Goal: Task Accomplishment & Management: Complete application form

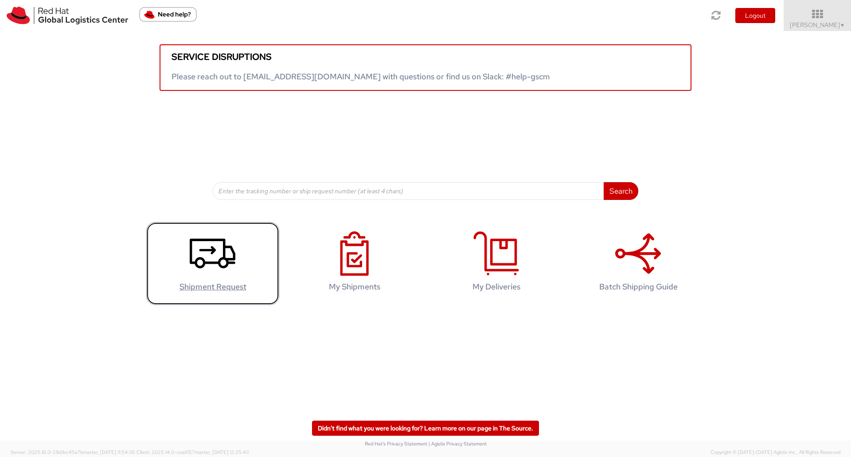
click at [226, 274] on icon at bounding box center [213, 253] width 46 height 44
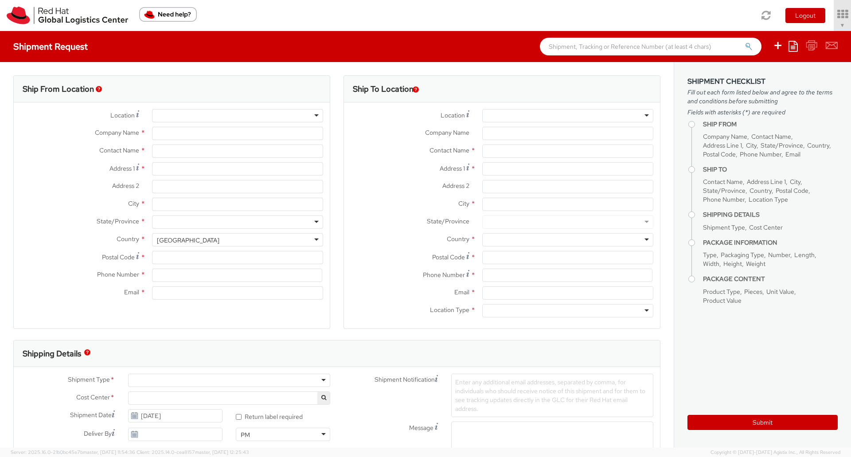
select select
select select "901"
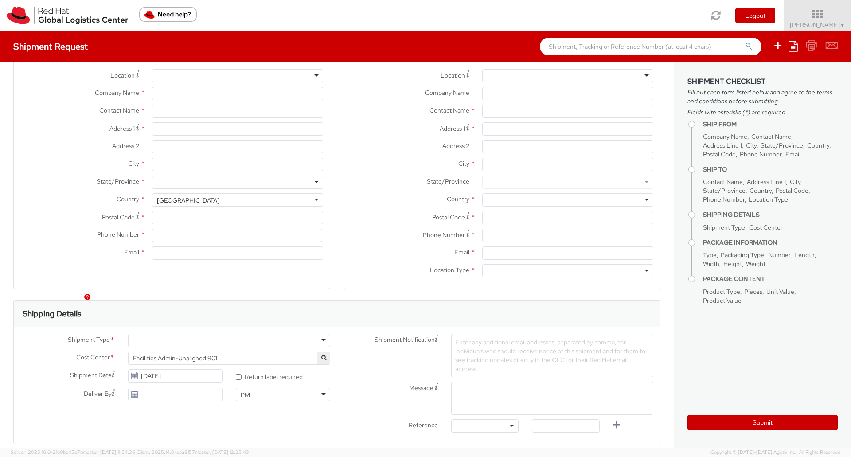
scroll to position [177, 0]
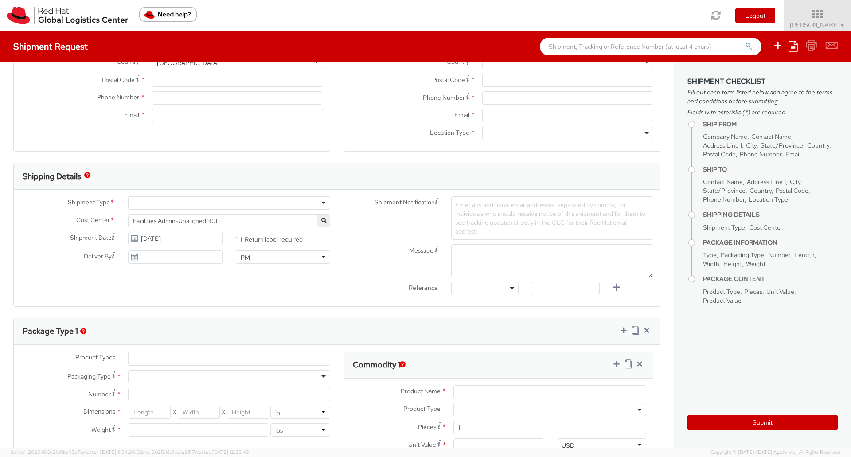
click at [233, 198] on div at bounding box center [229, 202] width 202 height 13
type input "Red Hat, Inc."
type input "Tyler Radford"
type input "100 East Davie Street"
type input "RALEIGH"
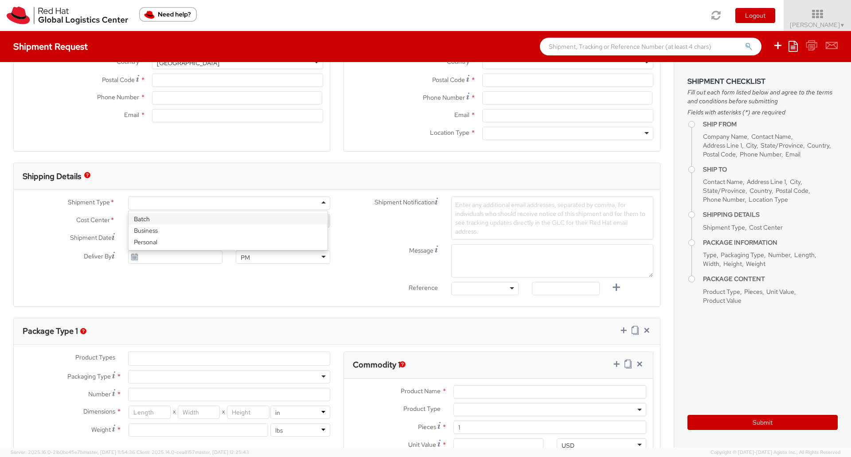
type input "27601"
type input "8288031753"
type input "tradford@redhat.com"
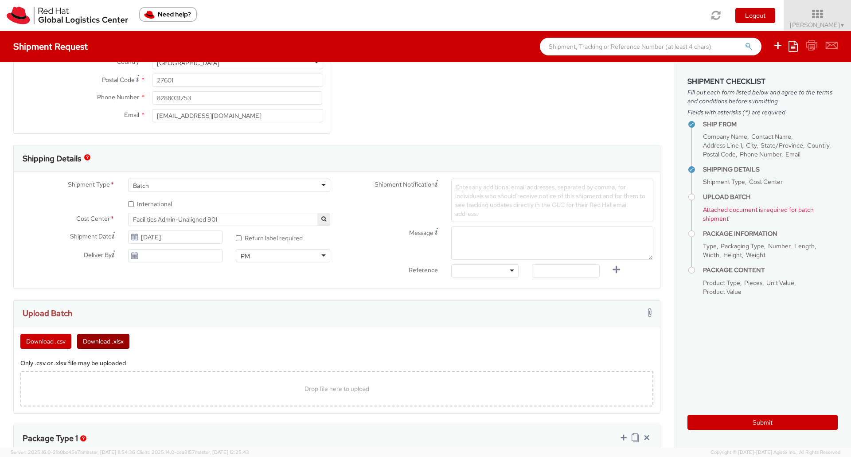
click at [102, 340] on button "Download .xlsx" at bounding box center [103, 341] width 52 height 15
click at [828, 15] on icon at bounding box center [818, 14] width 78 height 12
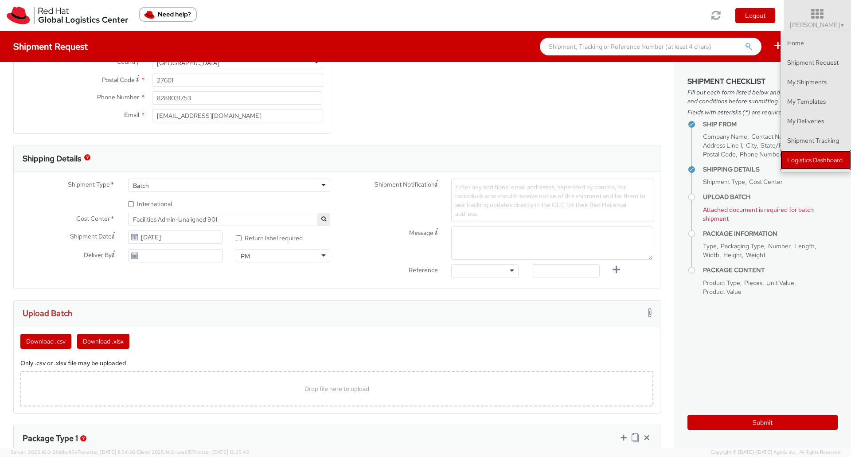
click at [809, 160] on link "Logistics Dashboard" at bounding box center [815, 159] width 70 height 19
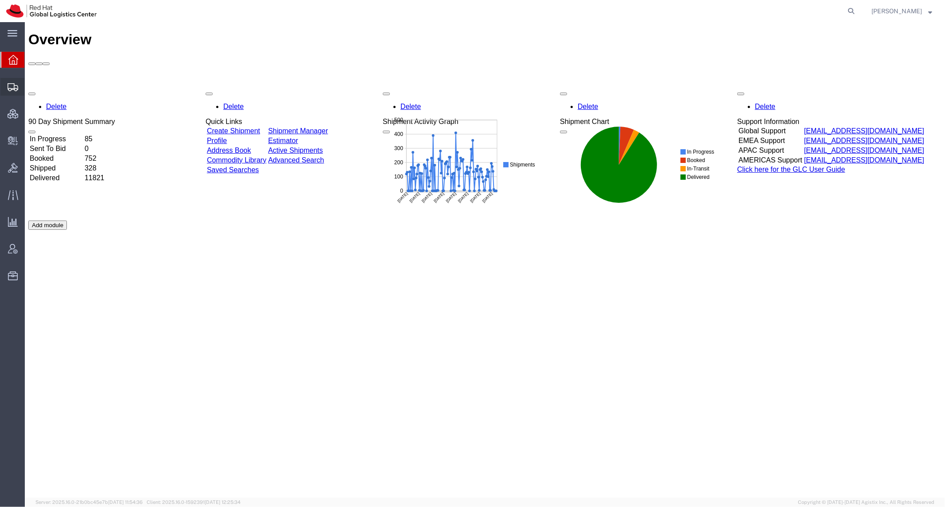
click at [0, 0] on span "Shipment Manager" at bounding box center [0, 0] width 0 height 0
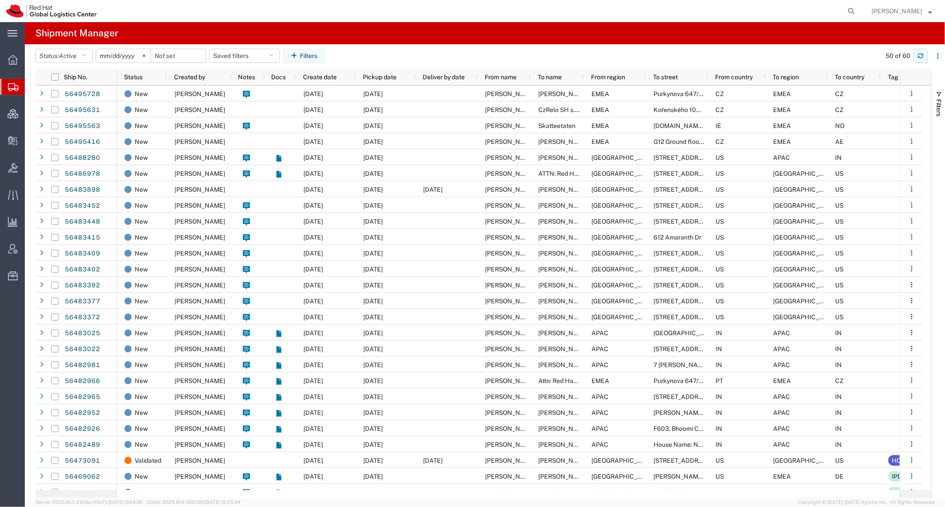
click at [918, 54] on icon "button" at bounding box center [921, 56] width 6 height 6
click at [249, 51] on button "Saved filters" at bounding box center [244, 56] width 71 height 14
click at [261, 111] on span "SR" at bounding box center [269, 111] width 116 height 16
type input "2023-12-05"
type input "2027-02-22"
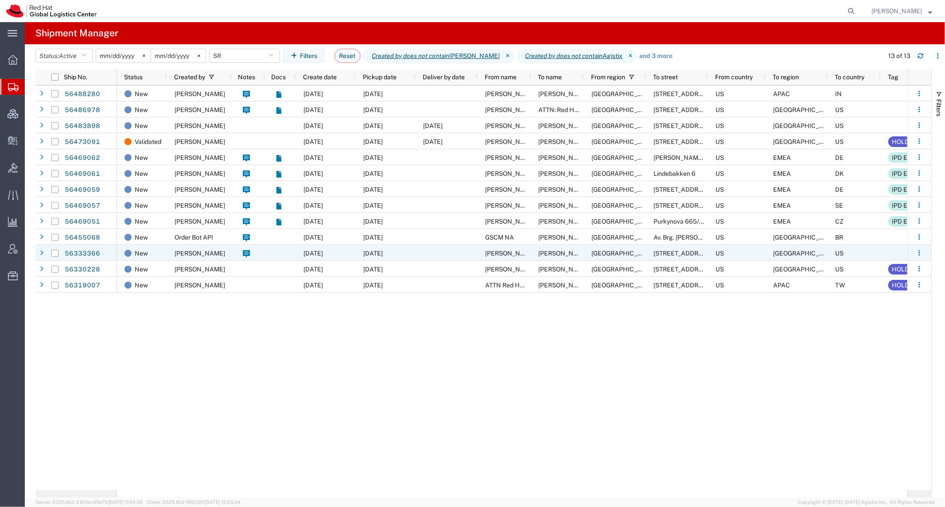
click at [198, 258] on div "Robert Lomax" at bounding box center [199, 253] width 65 height 16
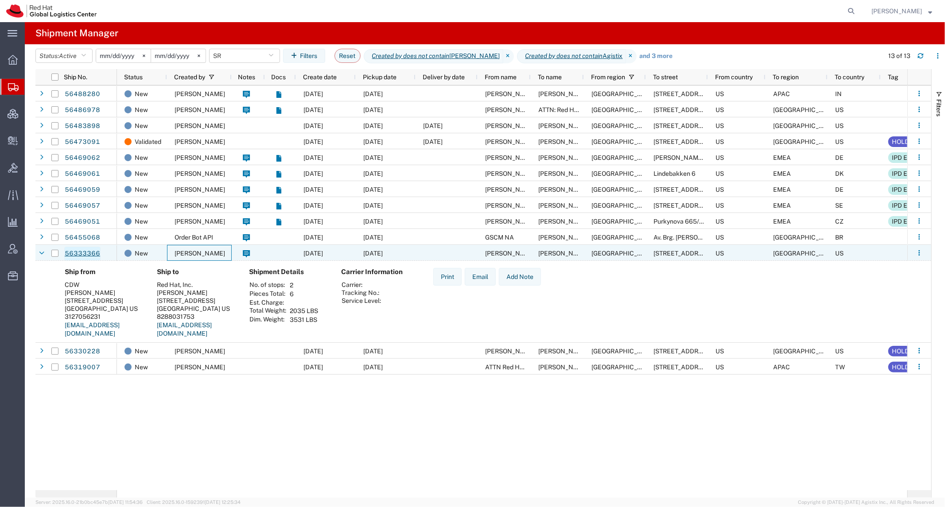
click at [91, 254] on link "56333366" at bounding box center [82, 254] width 36 height 14
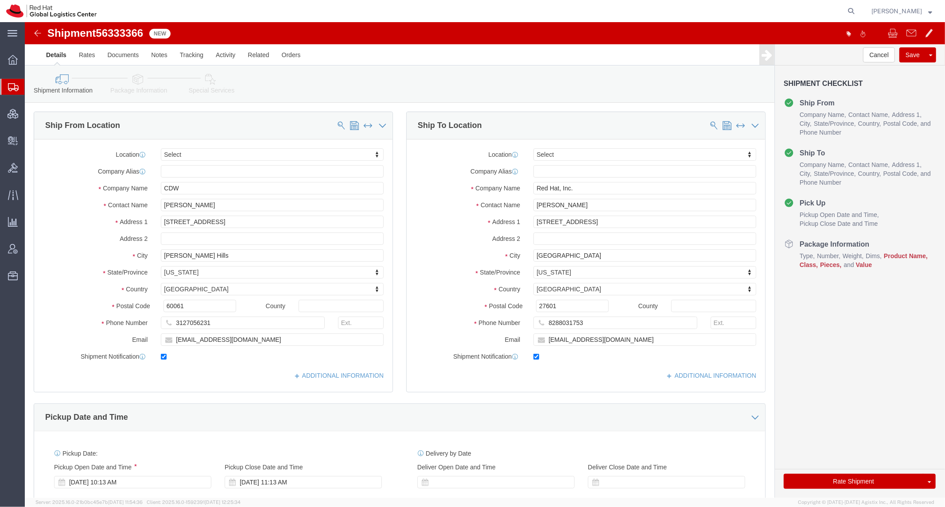
select select
click link "Package Information"
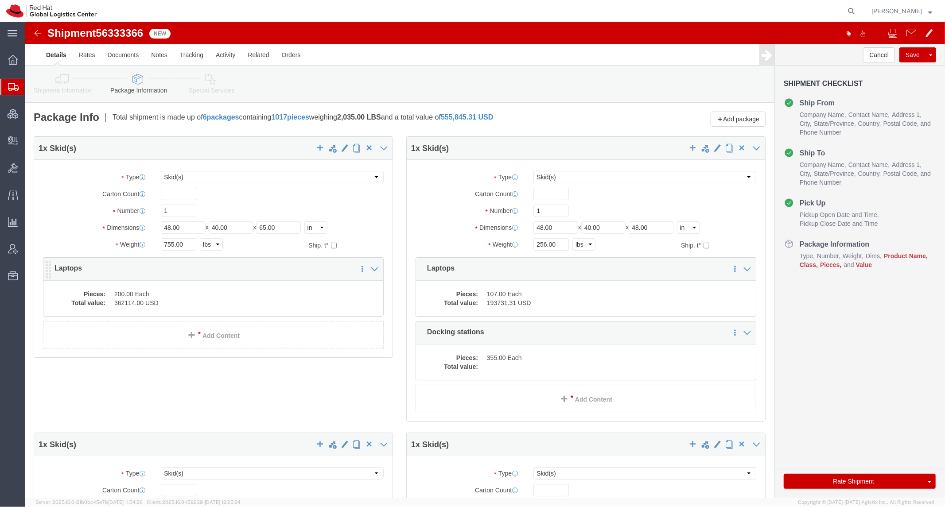
click dd "200.00 Each"
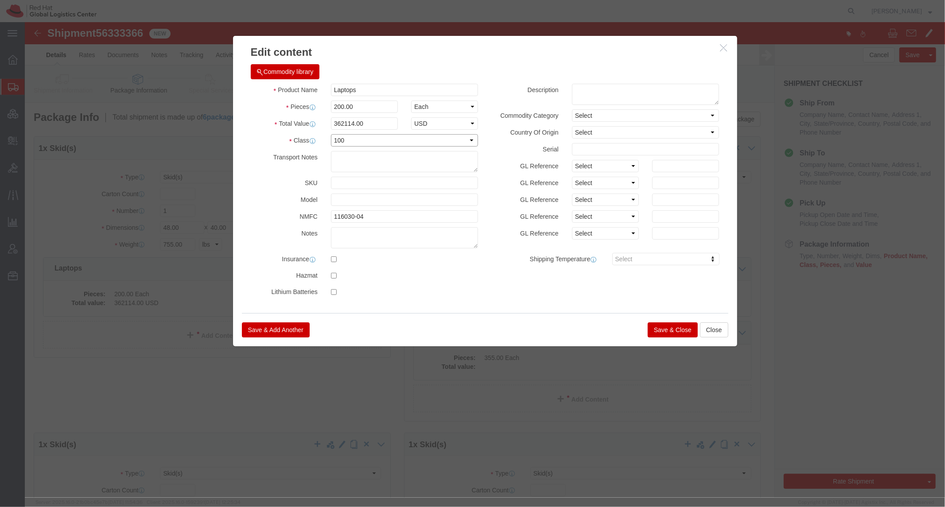
click select "Select 50 55 60 65 70 85 92.5 100 125 175 250 300 400"
click div "Product Name Laptops Pieces 200.00 Select Bag Barrels 100Board Feet Bottle Box …"
click button "button"
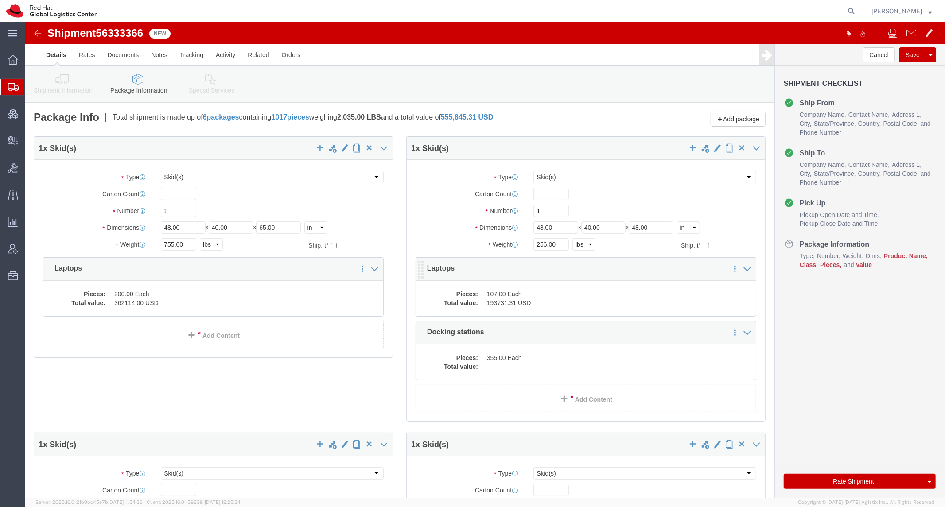
click dd "107.00 Each"
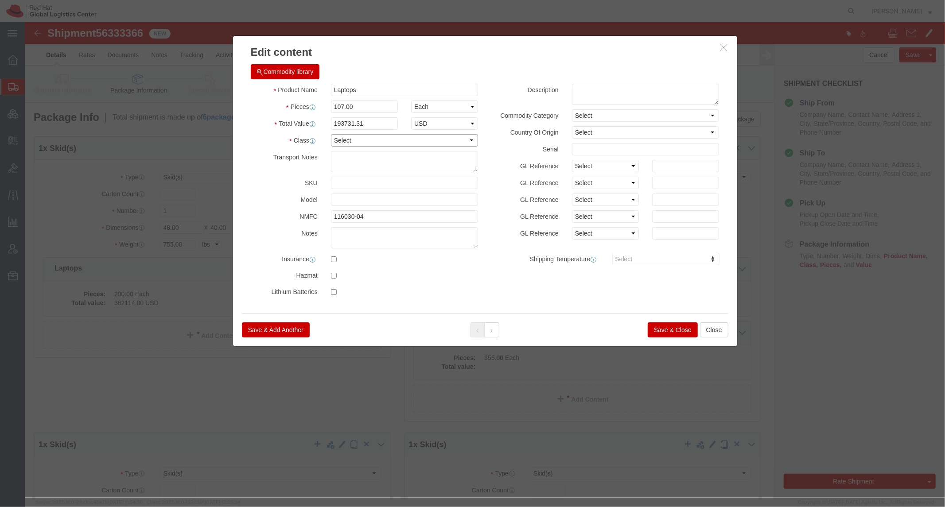
click select "Select 50 55 60 65 70 85 92.5 100 125 175 250 300 400"
click div "Product Name Laptops Pieces 107.00 Select Bag Barrels 100Board Feet Bottle Box …"
click select "Select 50 55 60 65 70 85 92.5 100 125 175 250 300 400"
click icon "button"
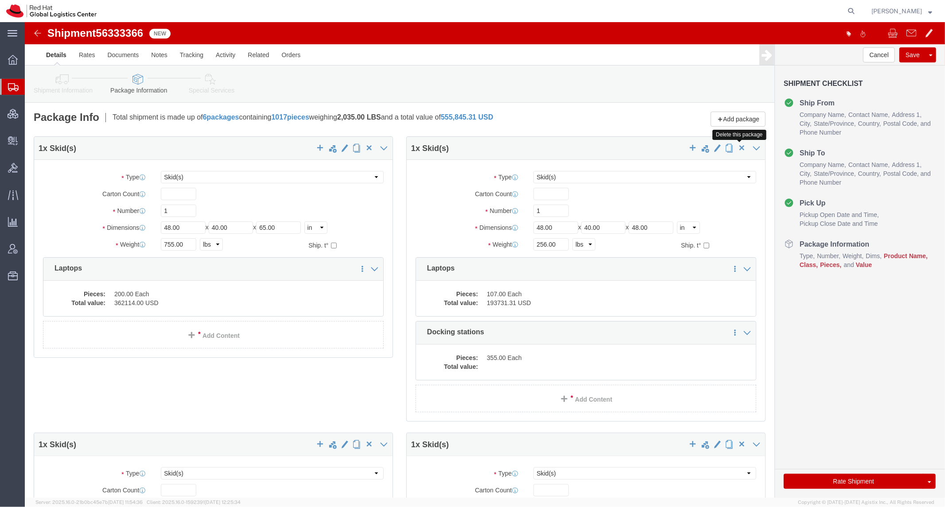
click span "button"
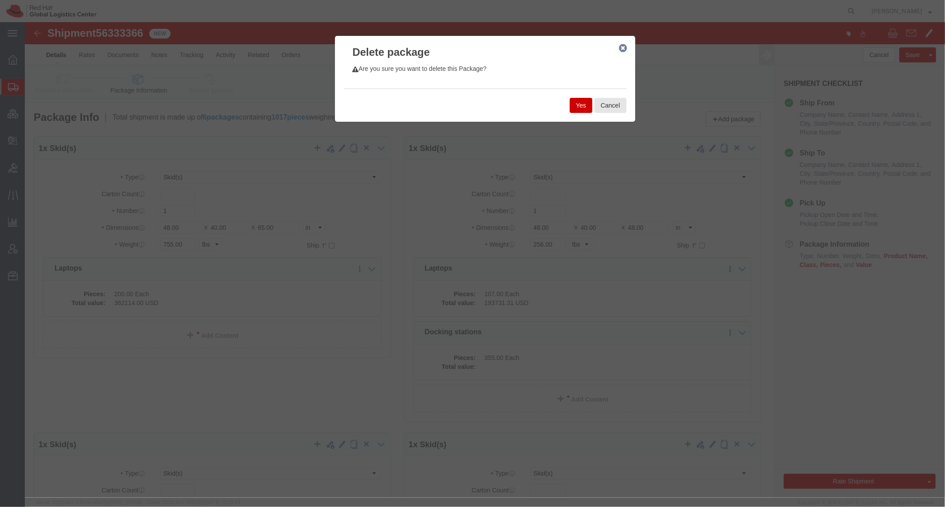
click button "Yes"
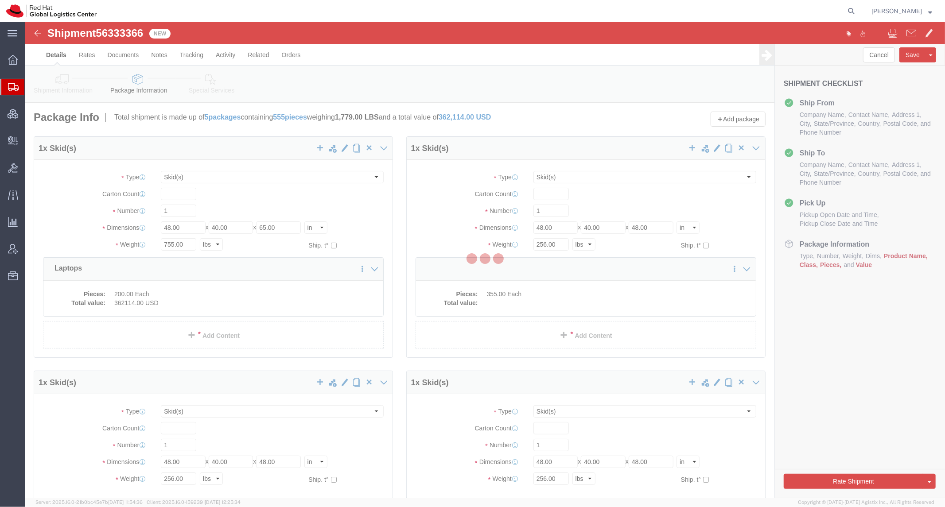
select select "SKID"
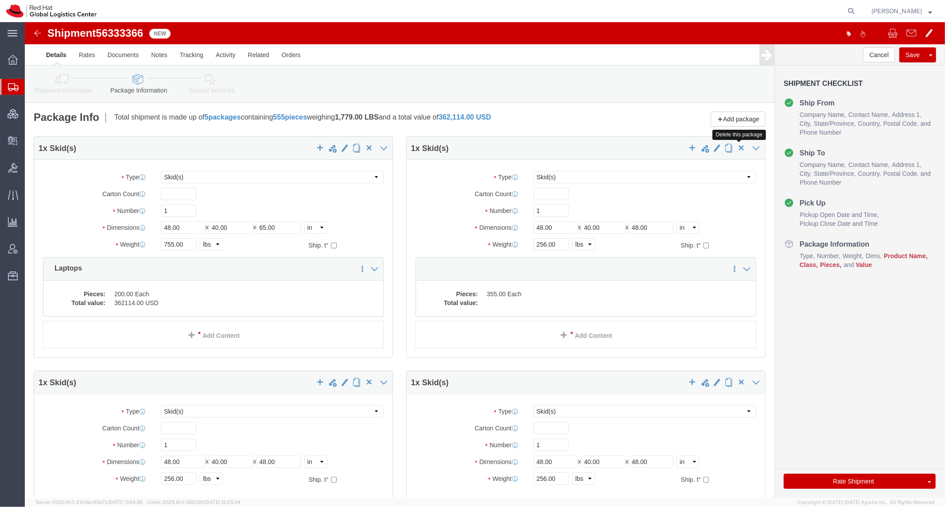
click span "button"
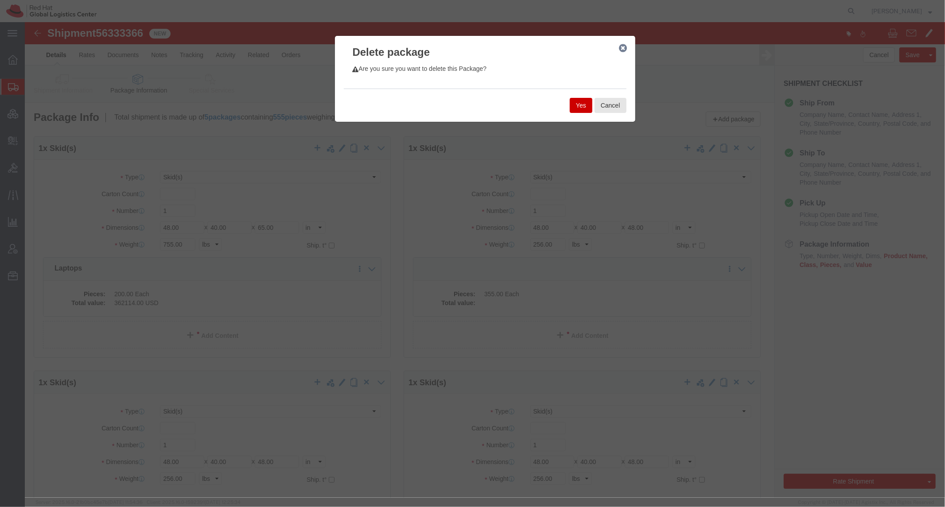
click button "Yes"
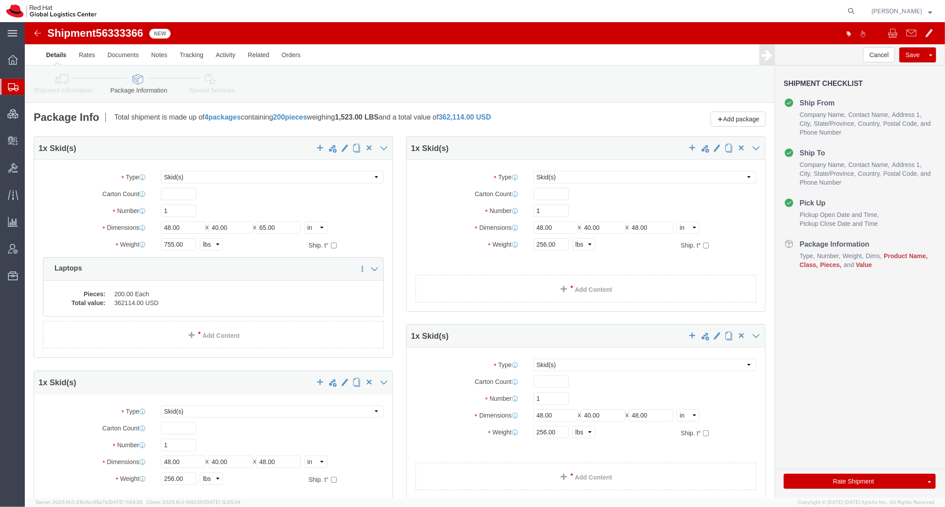
select select "SKID"
click span "button"
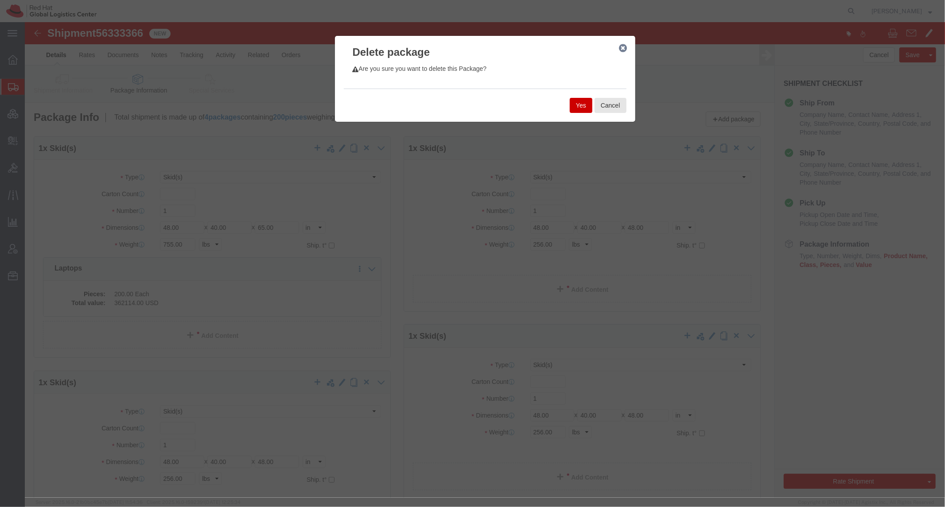
click button "Yes"
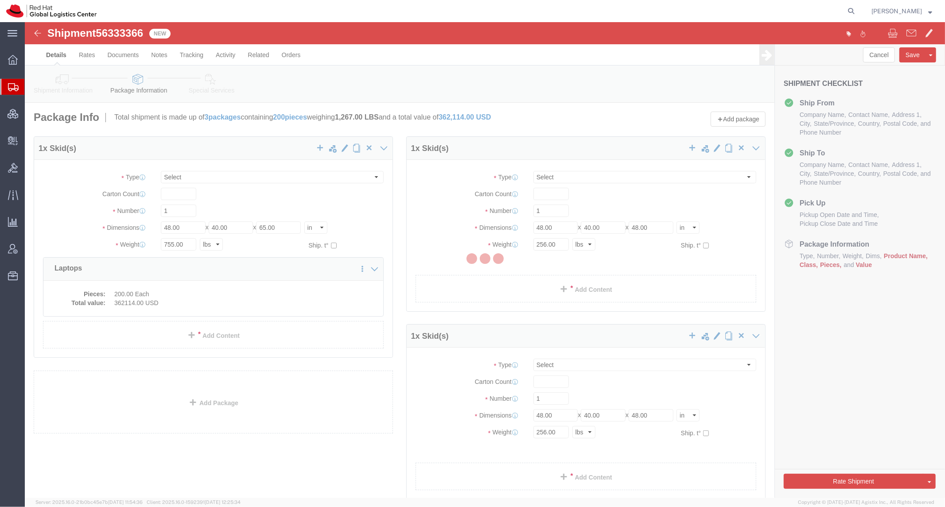
select select "SKID"
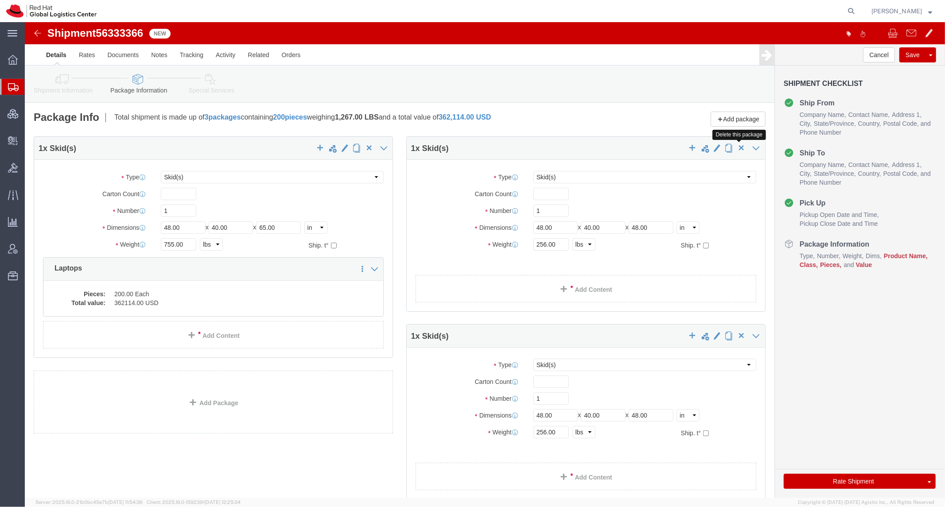
click span "button"
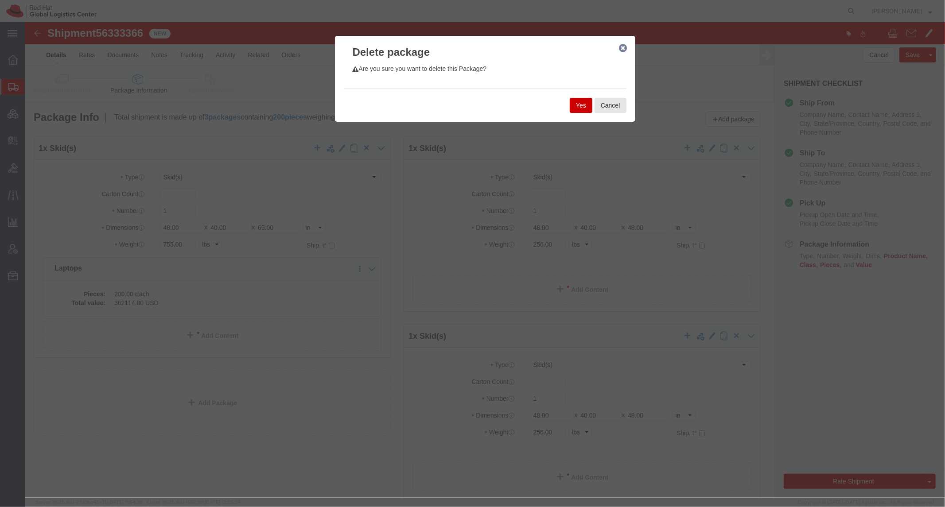
click button "Yes"
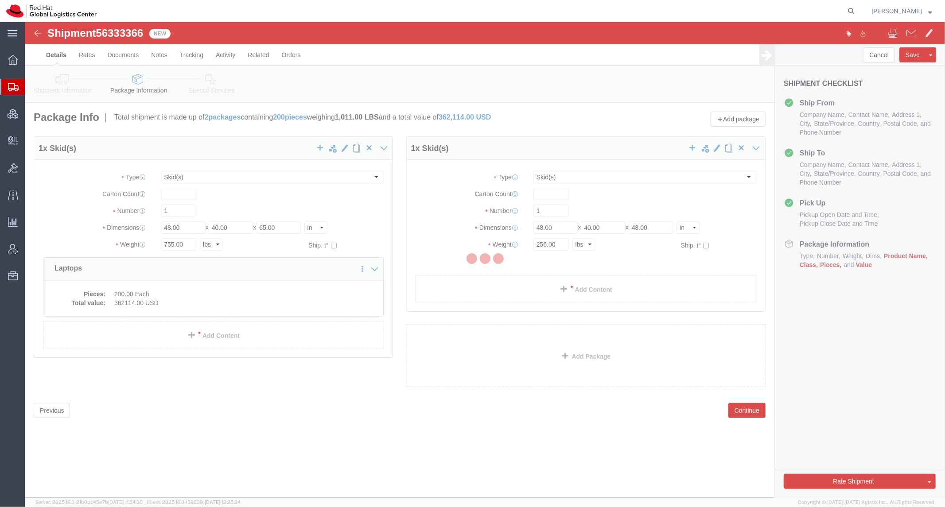
select select "SKID"
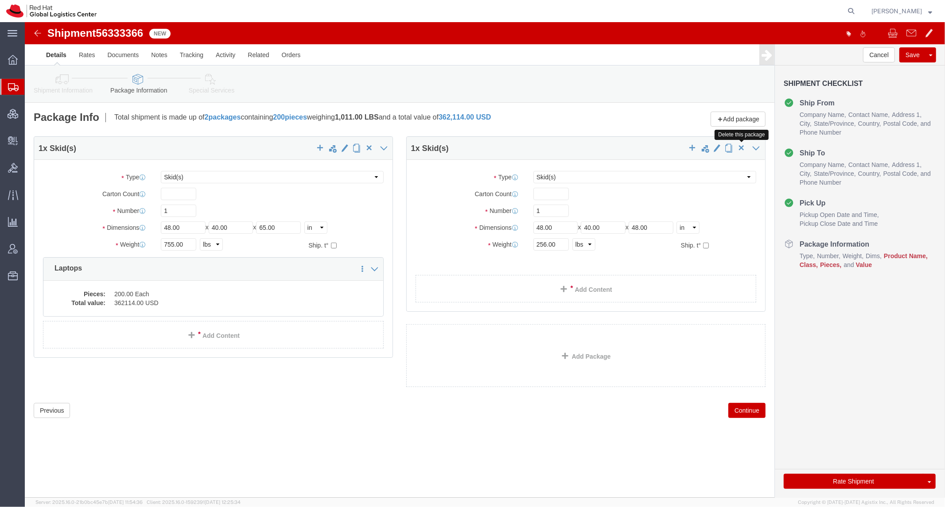
click span "button"
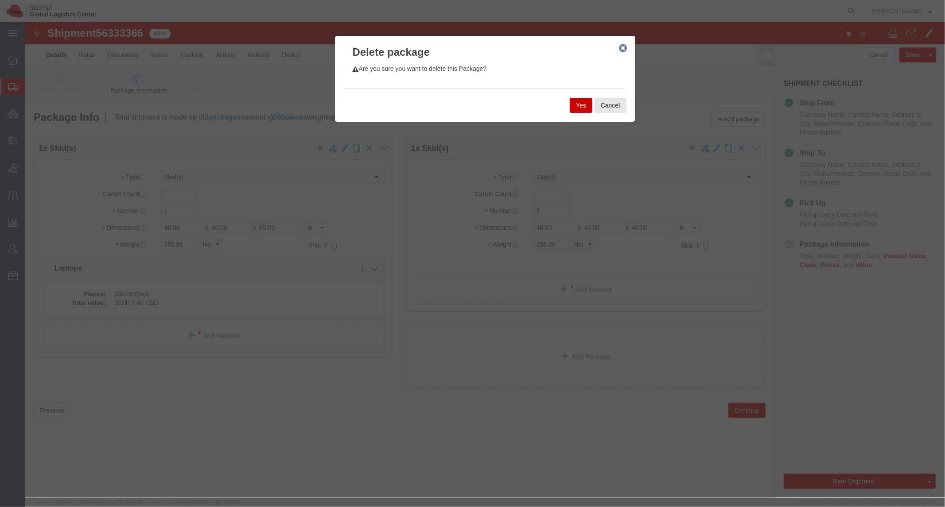
click button "Yes"
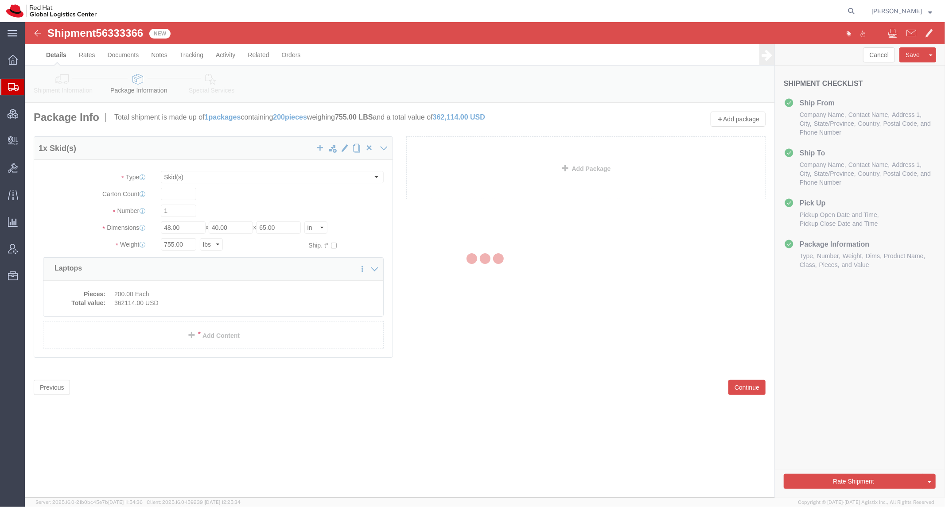
select select "SKID"
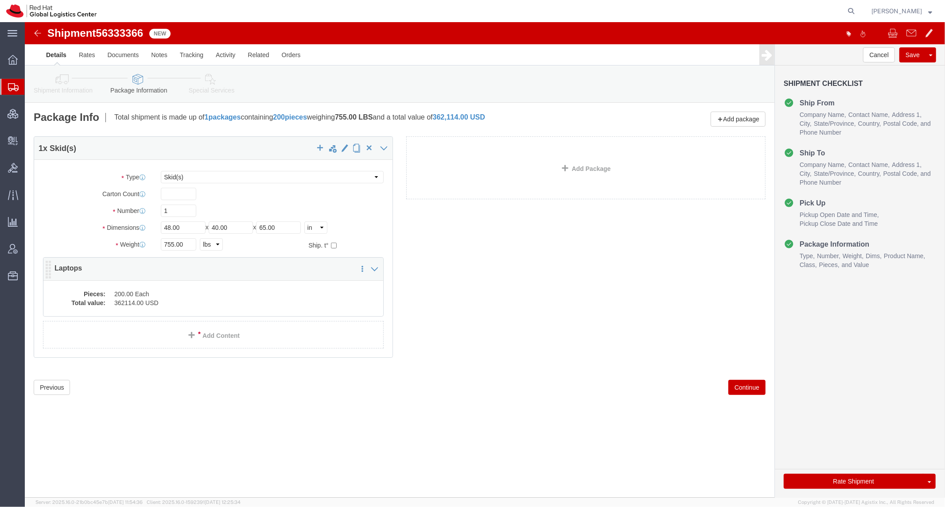
click dd "362114.00 USD"
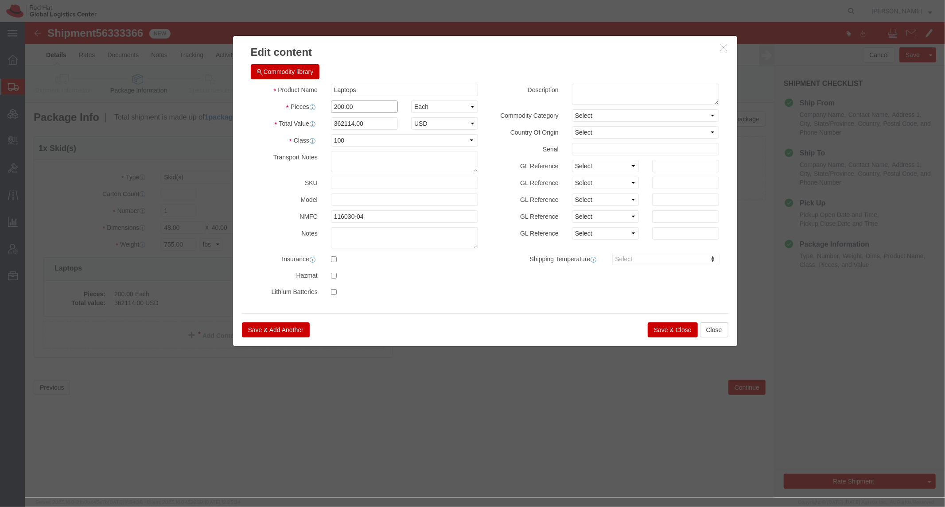
drag, startPoint x: 313, startPoint y: 86, endPoint x: 284, endPoint y: 82, distance: 29.6
click div "Pieces 200.00 Select Bag Barrels 100Board Feet Bottle Box Blister Pack Carats C…"
drag, startPoint x: 345, startPoint y: 102, endPoint x: 263, endPoint y: 99, distance: 82.0
click div "Total Value 362114.00 Select ADP AED AFN ALL AMD AOA ARS ATS AUD AWG AZN BAM BB…"
type input "1534"
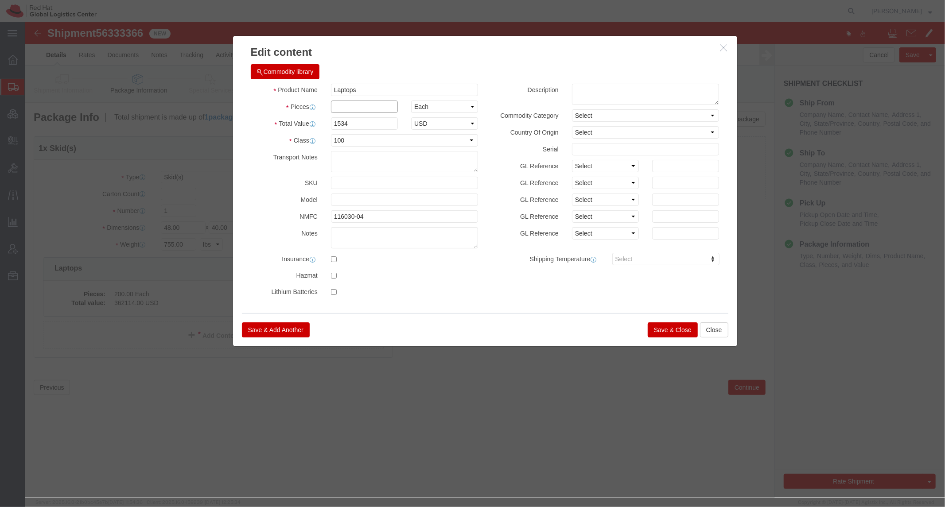
click input "text"
type input "200"
type input "306800"
click button "Save & Close"
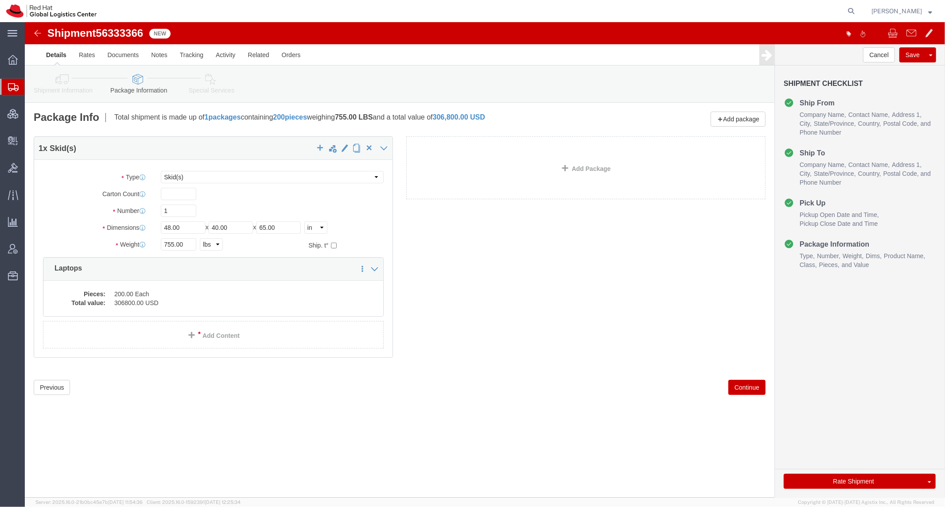
drag, startPoint x: 424, startPoint y: 96, endPoint x: 474, endPoint y: 86, distance: 51.0
click div "Please fix the following errors Ship From Location Location My Profile Location…"
click link "Add Package"
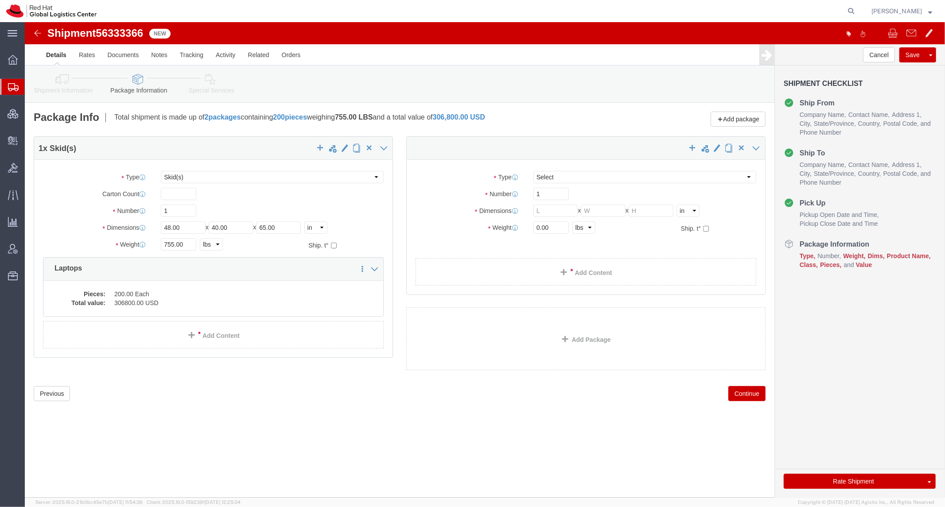
select select "SKID"
click select "Select Case(s) Crate(s) Large Box Medium Box PAK Skid(s) Small Box Tube Your Pa…"
select select "SKID"
click select "Select Case(s) Crate(s) Large Box Medium Box PAK Skid(s) Small Box Tube Your Pa…"
drag, startPoint x: 515, startPoint y: 190, endPoint x: 483, endPoint y: 193, distance: 32.1
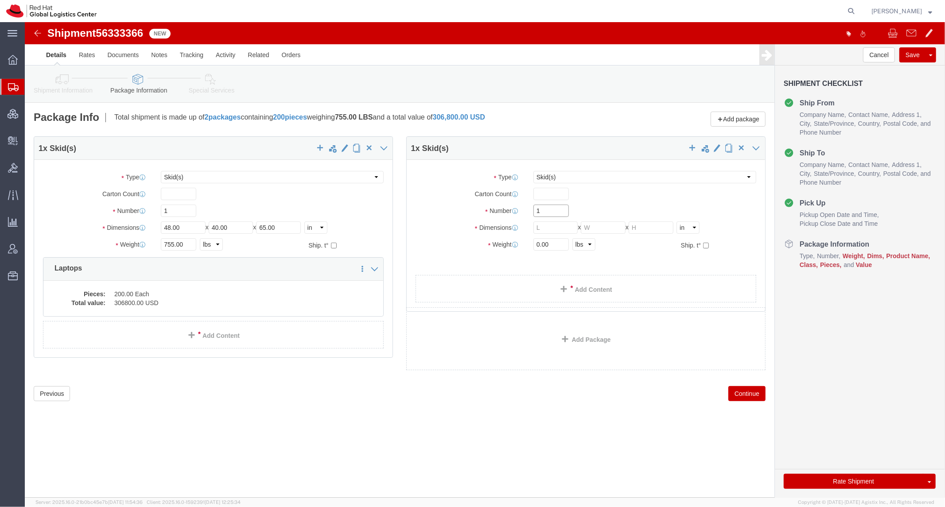
click div "Number 1"
type input "5"
drag, startPoint x: 519, startPoint y: 202, endPoint x: 523, endPoint y: 198, distance: 5.6
click input "text"
type input "48"
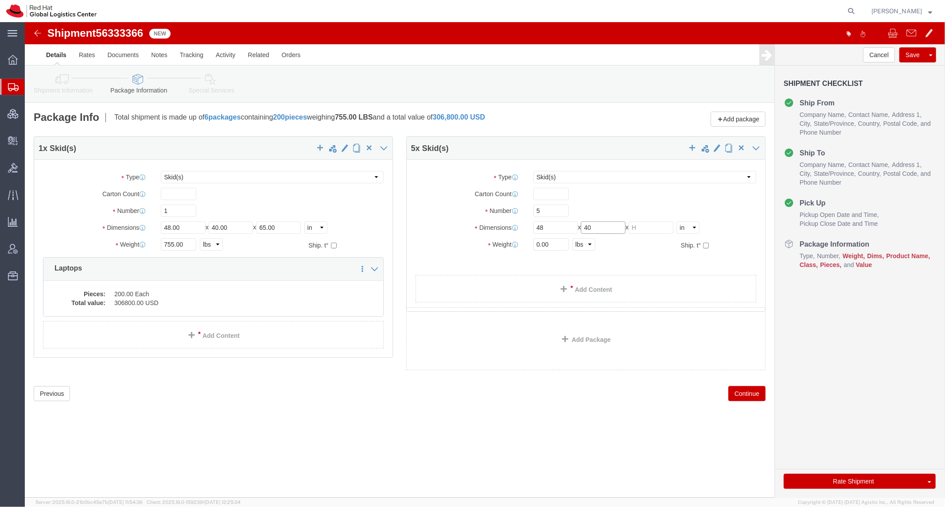
type input "40"
type input "48"
type input "2568"
click div "1 x Skid(s) Package Type Select Case(s) Crate(s) Large Box Medium Box PAK Skid(…"
click link "Add Content"
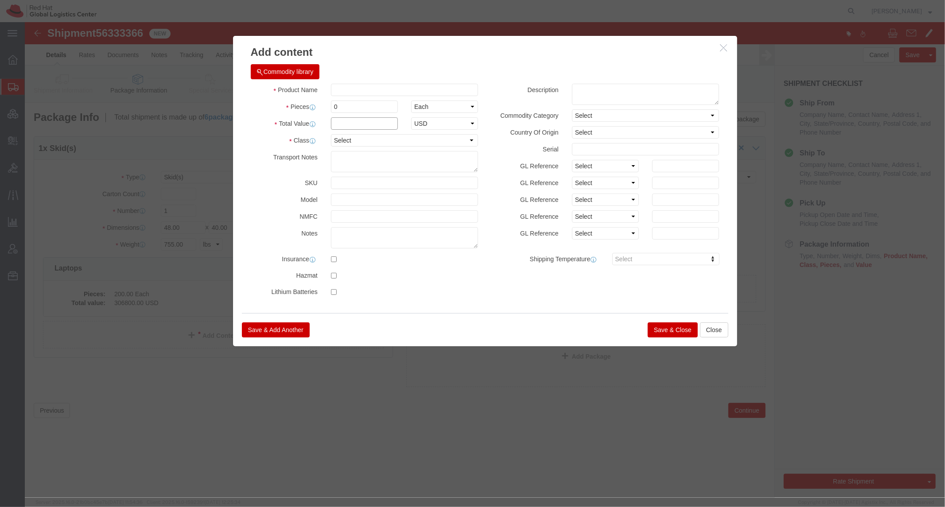
click input "text"
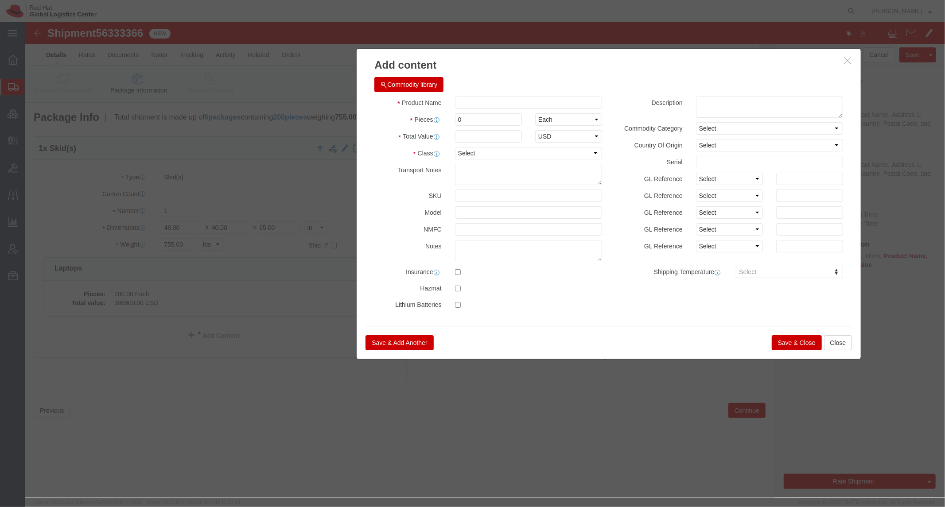
drag, startPoint x: 353, startPoint y: 29, endPoint x: 481, endPoint y: 55, distance: 130.5
click h3 "Add content"
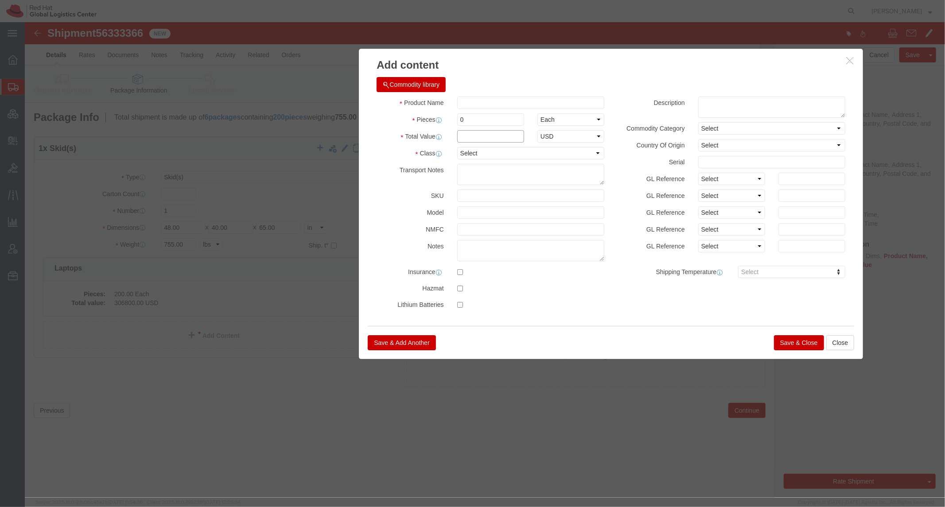
click input "text"
type input "1534"
drag, startPoint x: 450, startPoint y: 96, endPoint x: 425, endPoint y: 95, distance: 25.7
click div "Pieces 0 Select Bag Barrels 100Board Feet Bottle Box Blister Pack Carats Can Ca…"
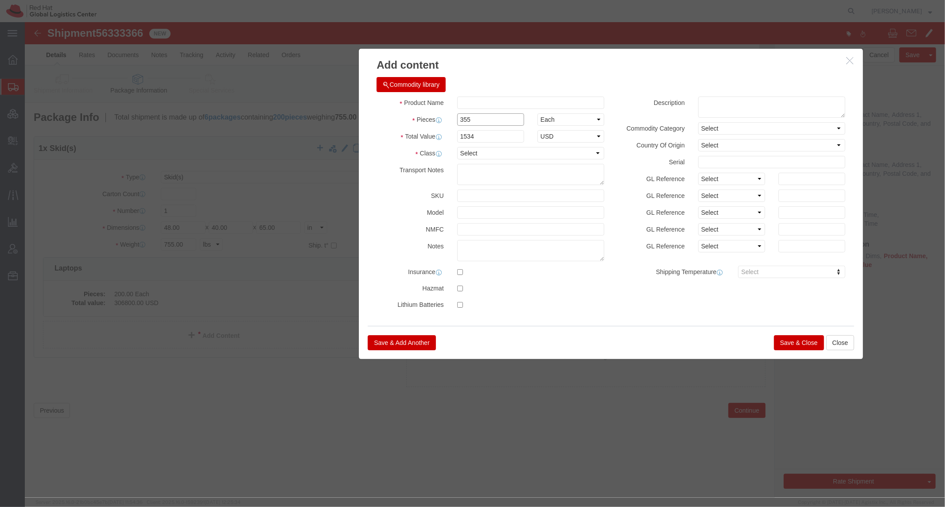
type input "355"
type input "544570"
click input "text"
type input "Equipment"
click select "Select 50 55 60 65 70 85 92.5 100 125 175 250 300 400"
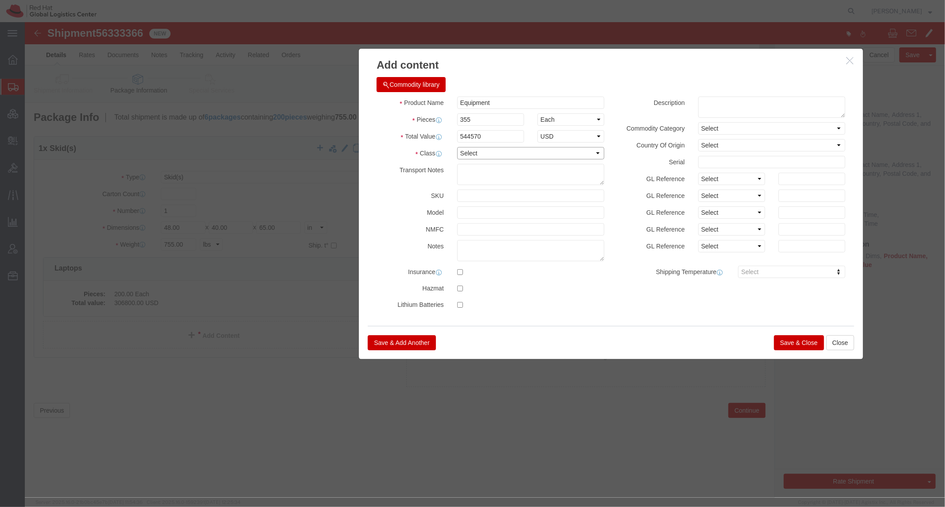
click select "Select 50 55 60 65 70 85 92.5 100 125 175 250 300 400"
select select "100"
click select "Select 50 55 60 65 70 85 92.5 100 125 175 250 300 400"
click input "text"
click div
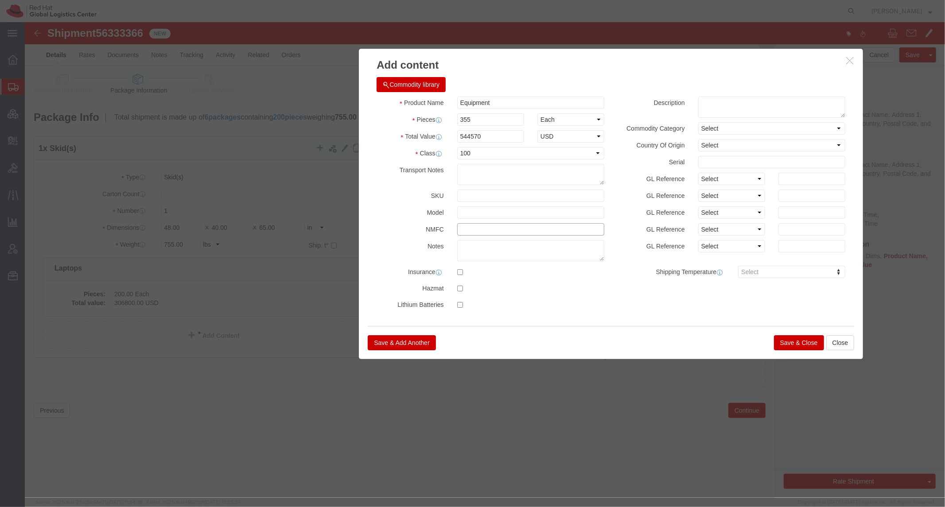
click input "text"
type input "116030-04"
drag, startPoint x: 762, startPoint y: 321, endPoint x: 744, endPoint y: 318, distance: 18.0
click button "Save & Close"
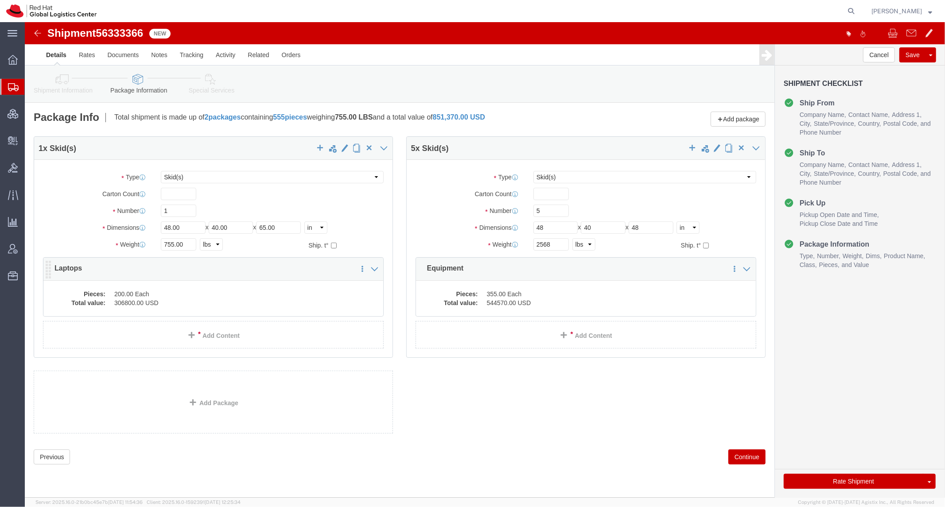
click dd "200.00 Each"
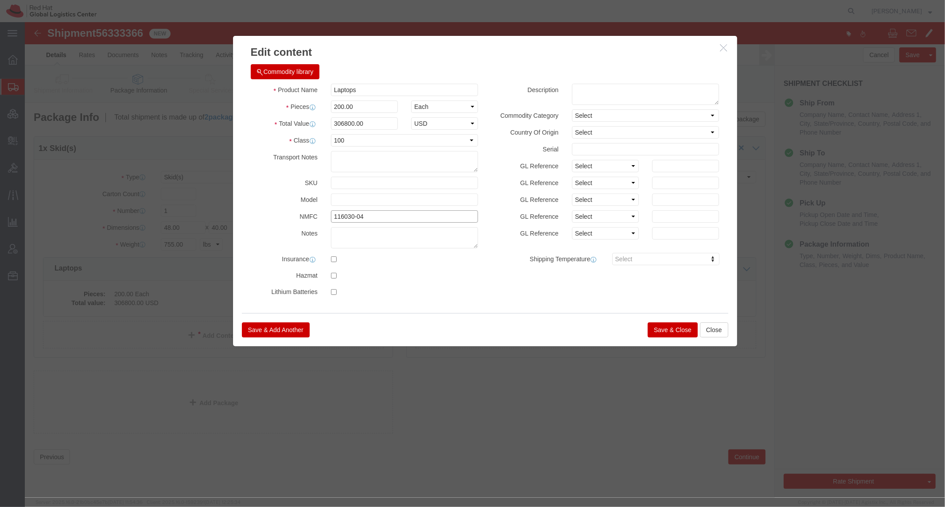
click input "116030-04"
type input "116030-06"
click button "Save & Close"
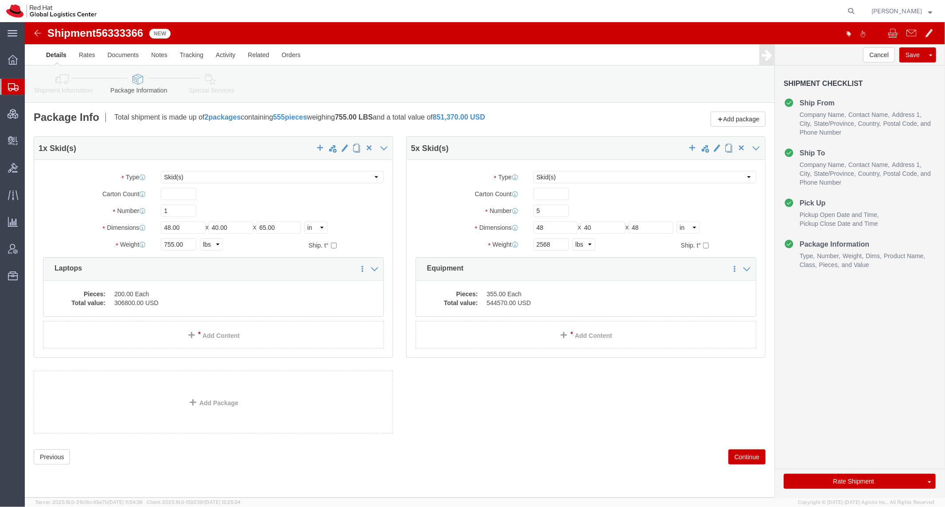
click link "Special Services"
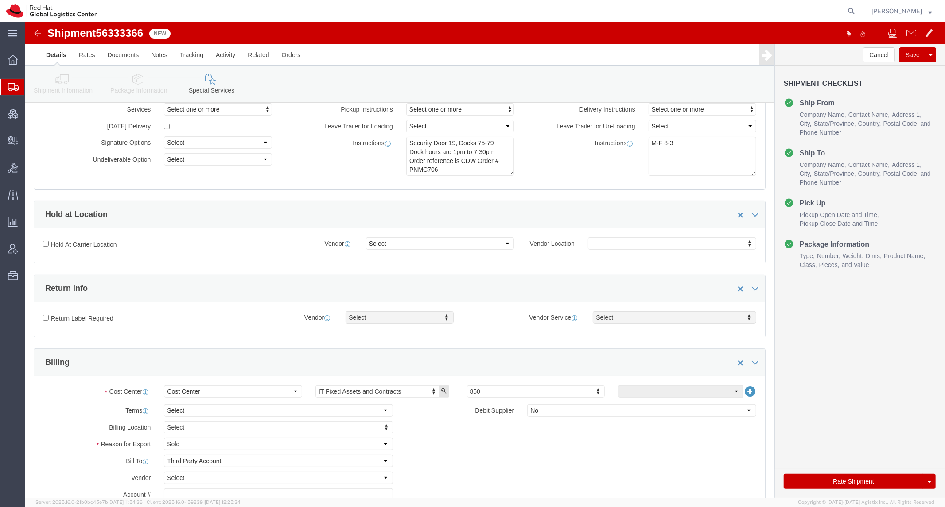
scroll to position [49, 0]
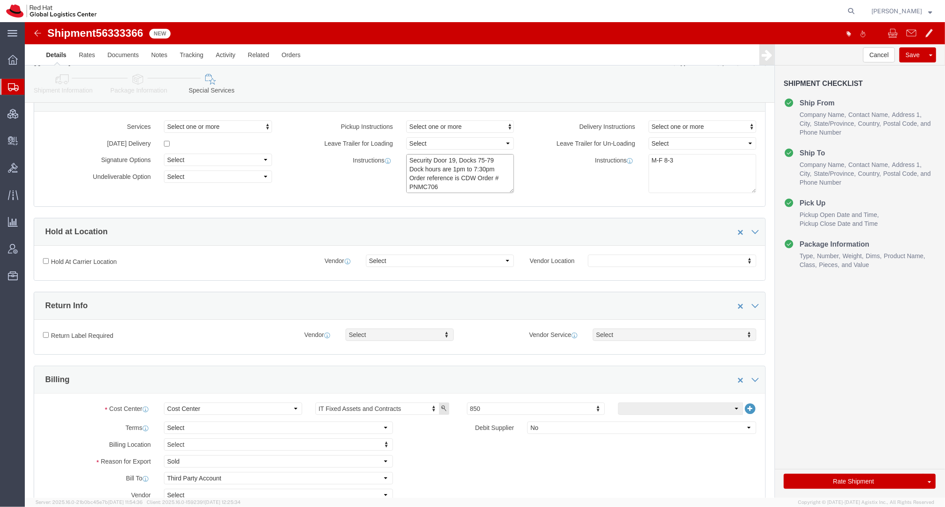
click textarea "Will Call Carrier Check in Orders at Security Door 19, Docks 75-79 Dock hours a…"
paste textarea "PNBL190"
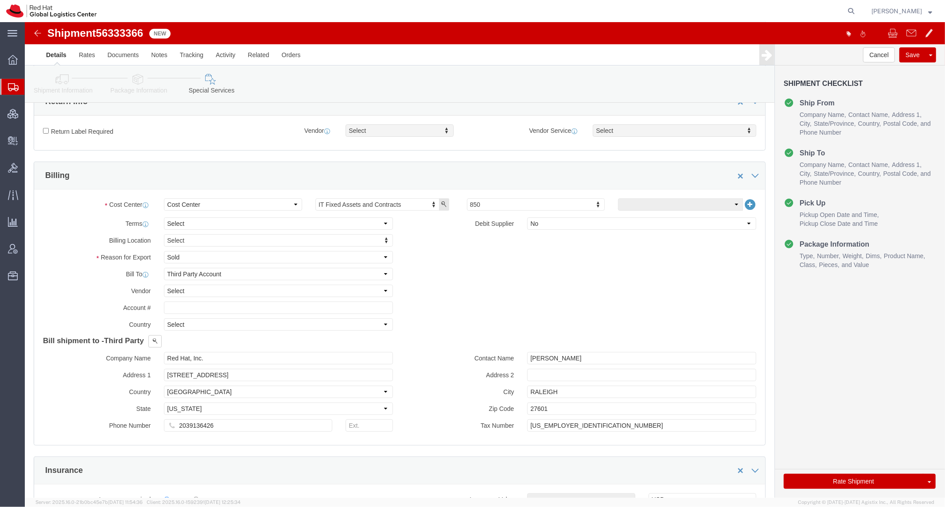
scroll to position [148, 0]
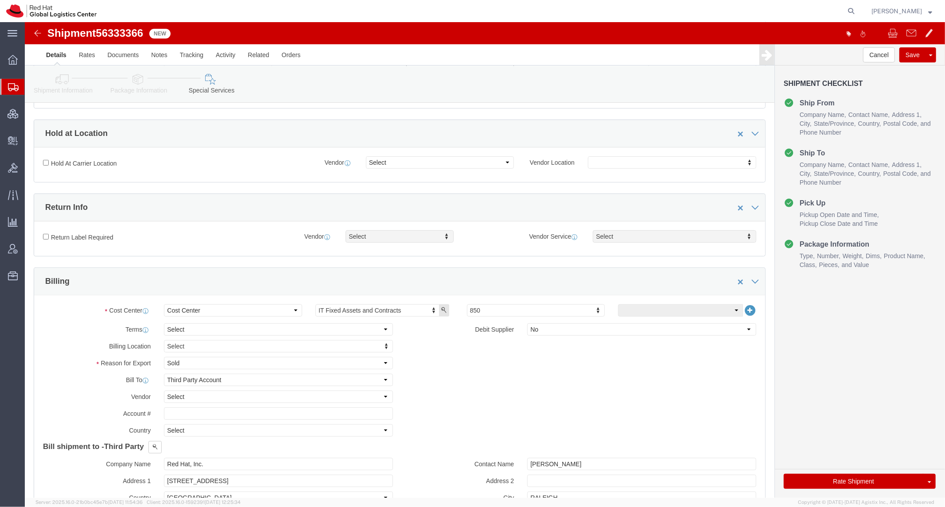
type textarea "Will Call Carrier Check in Orders at Security Door 19, Docks 75-79 Dock hours a…"
click link "Package Information"
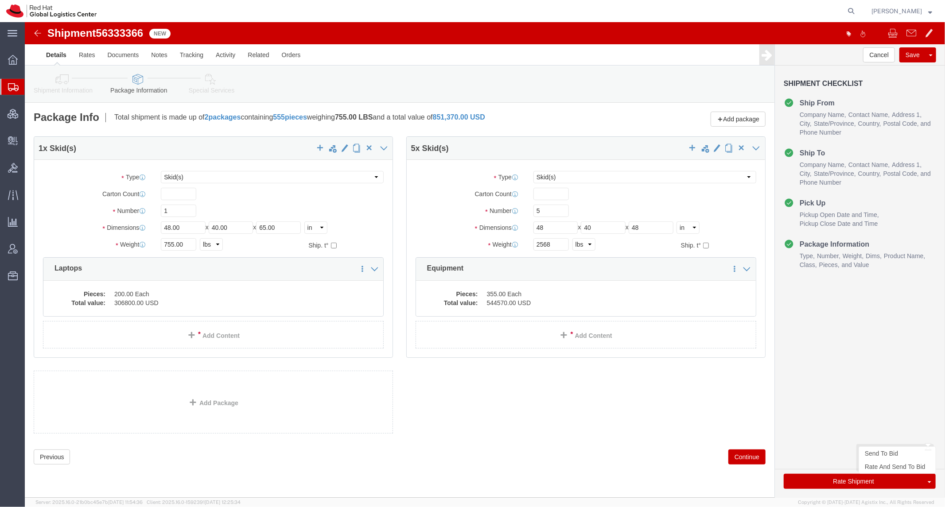
click button "Rate Shipment"
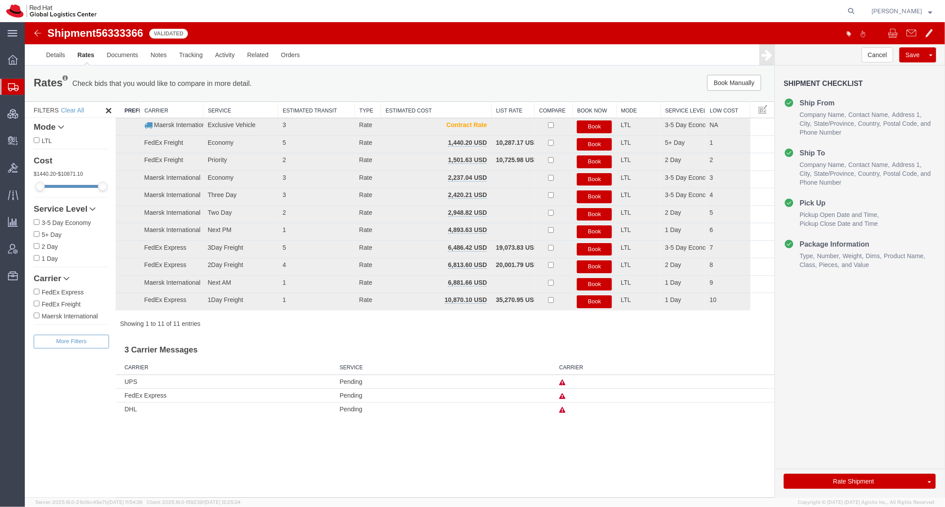
click at [37, 33] on img at bounding box center [37, 32] width 11 height 11
